Goal: Task Accomplishment & Management: Manage account settings

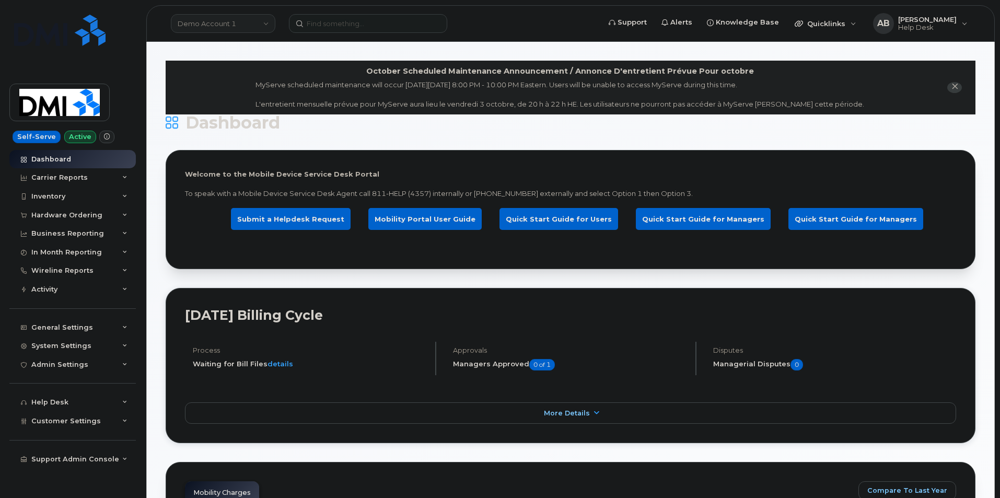
click at [227, 22] on link "Demo Account 1" at bounding box center [223, 23] width 105 height 19
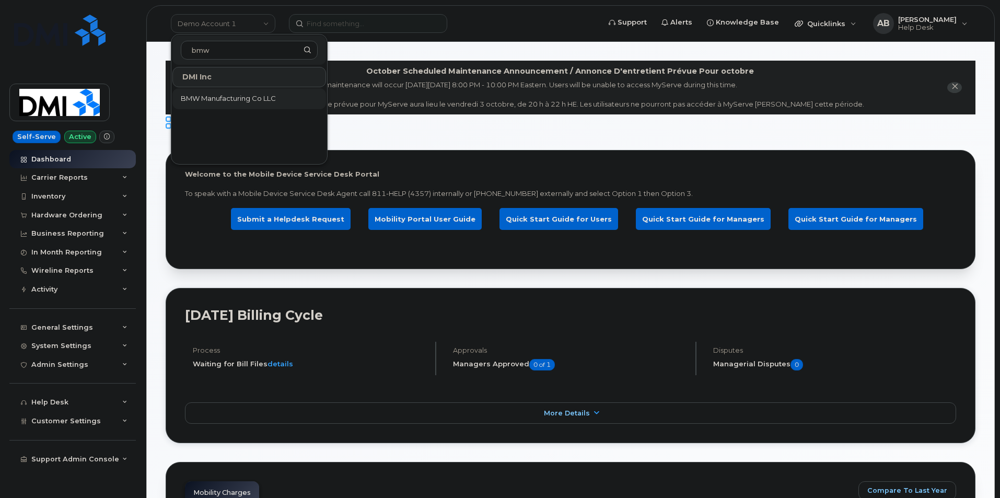
type input "bmw"
click at [224, 95] on span "BMW Manufacturing Co LLC" at bounding box center [228, 99] width 95 height 10
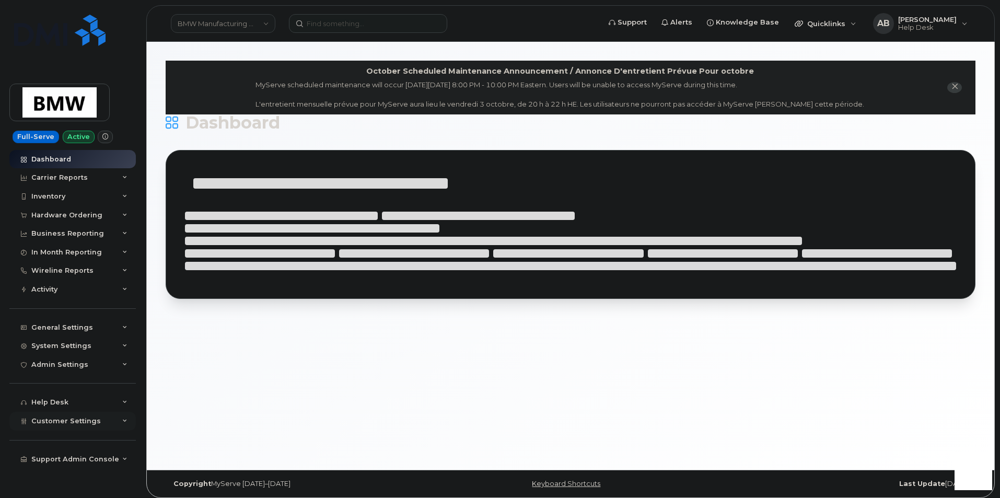
click at [121, 424] on div "Customer Settings" at bounding box center [72, 421] width 126 height 19
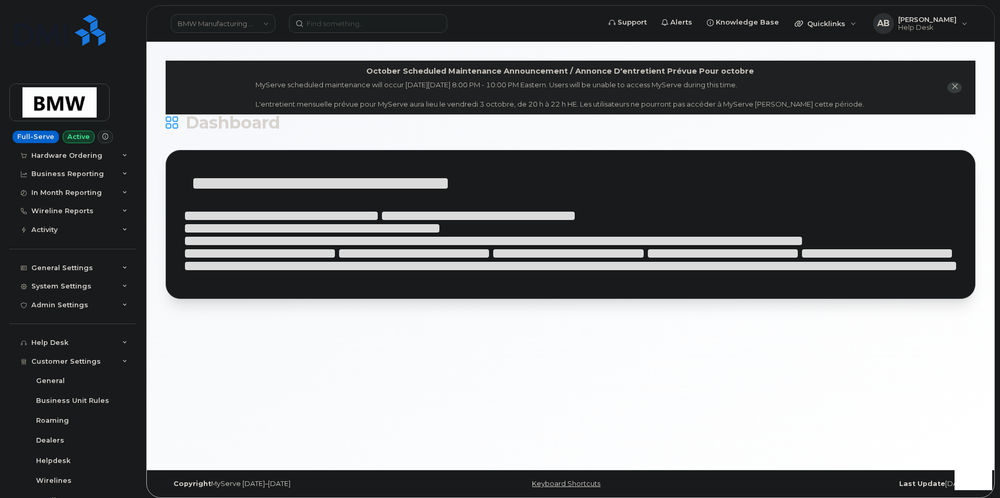
scroll to position [209, 0]
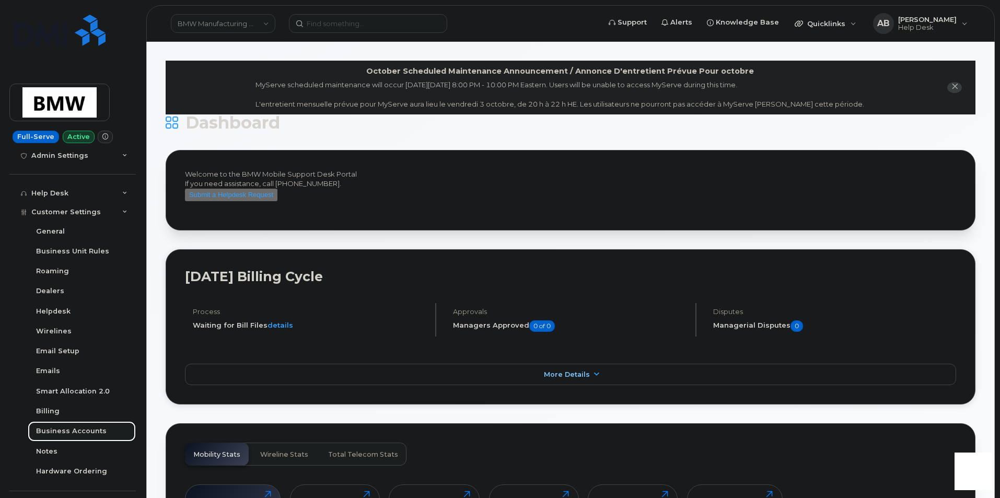
click at [79, 427] on div "Business Accounts" at bounding box center [71, 431] width 71 height 9
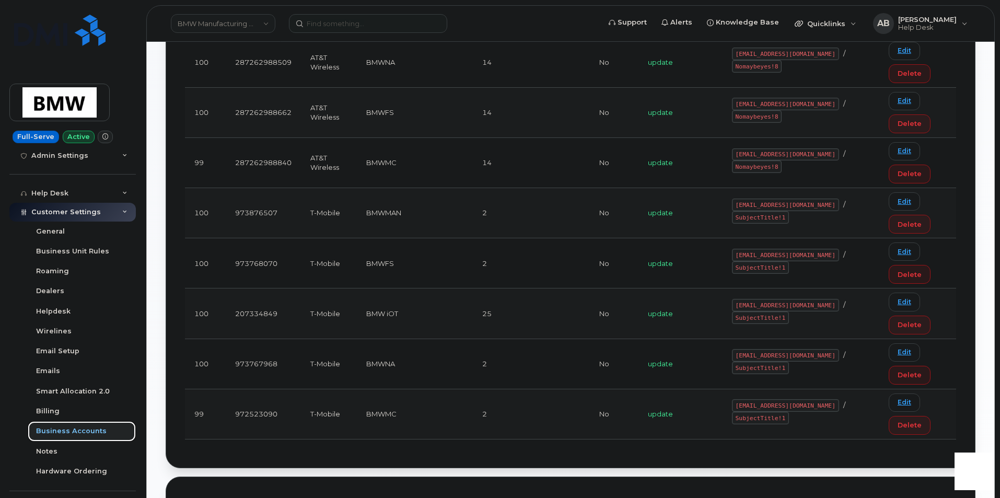
scroll to position [314, 0]
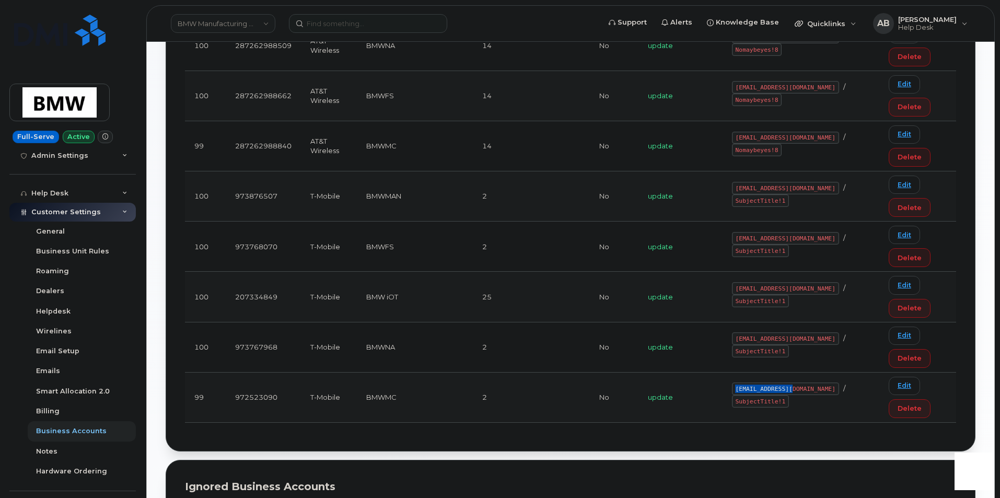
drag, startPoint x: 793, startPoint y: 395, endPoint x: 742, endPoint y: 393, distance: 51.3
click at [742, 393] on code "[EMAIL_ADDRESS][DOMAIN_NAME]" at bounding box center [785, 389] width 107 height 13
copy code "[EMAIL_ADDRESS][DOMAIN_NAME]"
drag, startPoint x: 857, startPoint y: 394, endPoint x: 809, endPoint y: 394, distance: 48.1
click at [789, 395] on code "SubjectTitle!1" at bounding box center [760, 401] width 57 height 13
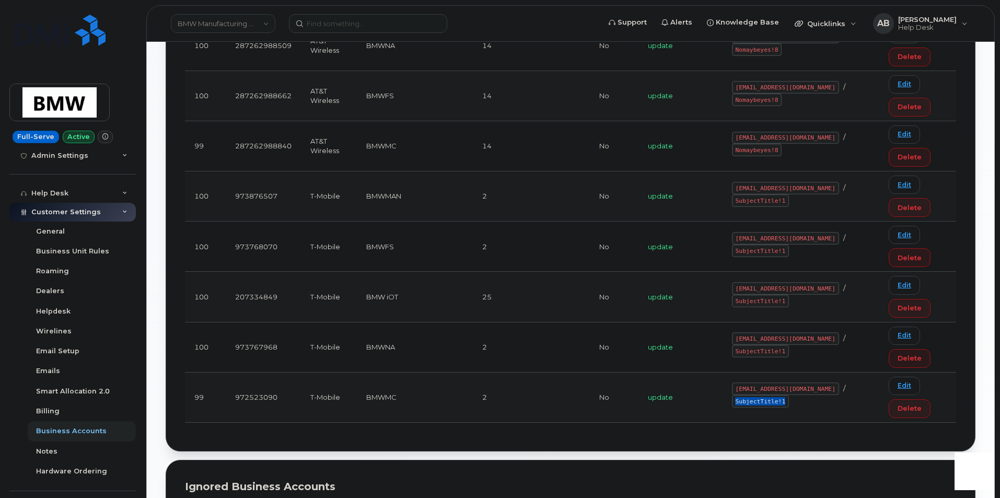
copy code "SubjectTitle!1"
drag, startPoint x: 793, startPoint y: 395, endPoint x: 732, endPoint y: 394, distance: 60.7
click at [732, 394] on td "MS-BMW@dminc.com / SubjectTitle!1" at bounding box center [801, 398] width 157 height 50
copy code "MS-BMW@dminc.com"
drag, startPoint x: 856, startPoint y: 394, endPoint x: 799, endPoint y: 395, distance: 56.5
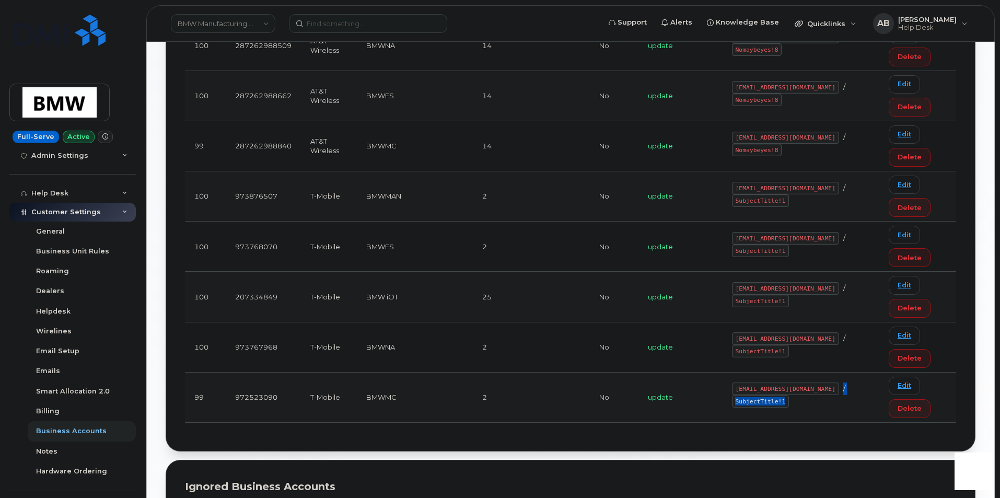
click at [799, 395] on div "MS-BMW@dminc.com / SubjectTitle!1" at bounding box center [801, 395] width 138 height 25
copy div "/ SubjectTitle!1"
drag, startPoint x: 902, startPoint y: 407, endPoint x: 590, endPoint y: 57, distance: 468.7
click at [902, 407] on span "Delete" at bounding box center [910, 409] width 24 height 10
click at [850, 408] on td "MS-BMW@dminc.com / SubjectTitle!1" at bounding box center [801, 398] width 157 height 50
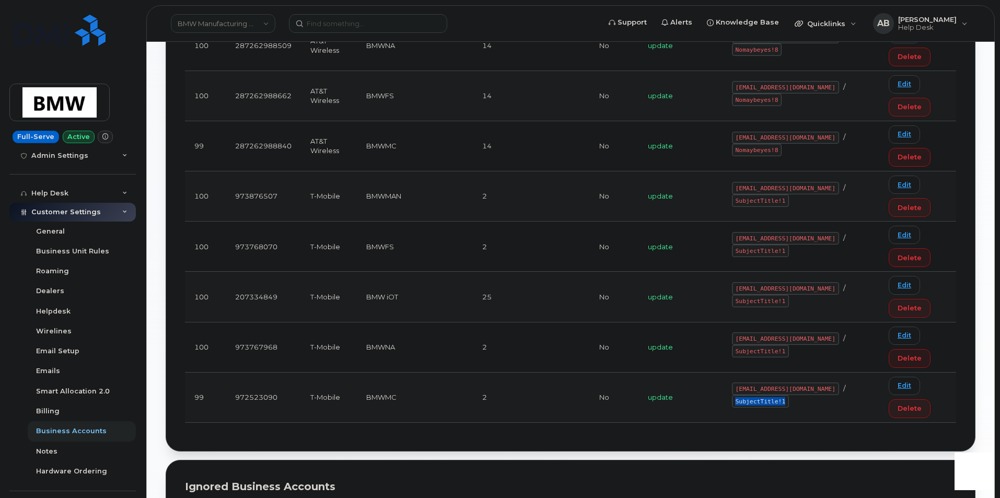
drag, startPoint x: 856, startPoint y: 395, endPoint x: 807, endPoint y: 398, distance: 48.7
click at [789, 398] on code "SubjectTitle!1" at bounding box center [760, 401] width 57 height 13
copy code "SubjectTitle!1"
